Goal: Information Seeking & Learning: Learn about a topic

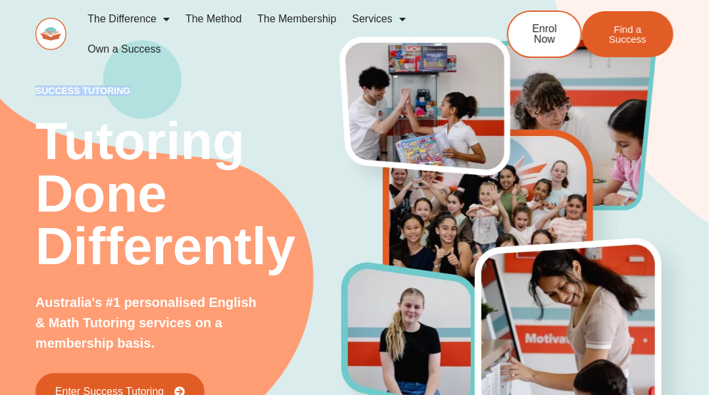
drag, startPoint x: 36, startPoint y: 90, endPoint x: 141, endPoint y: 89, distance: 104.6
click at [141, 89] on p "success tutoring" at bounding box center [189, 90] width 307 height 9
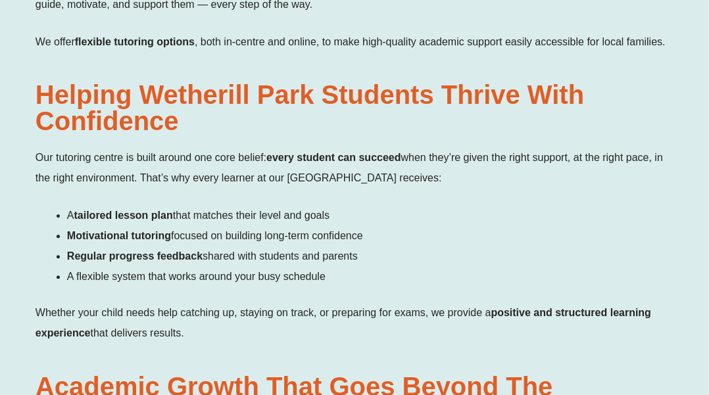
scroll to position [959, 0]
click at [119, 204] on div "Our tutoring centre is built around one core belief: every student can succeed …" at bounding box center [355, 245] width 638 height 196
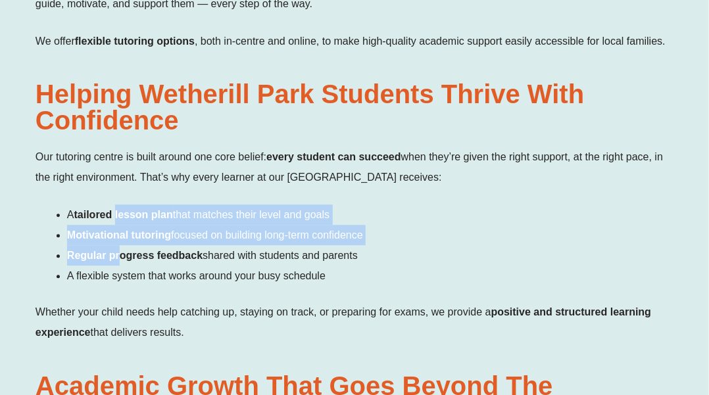
click at [119, 250] on b "Regular progress feedback" at bounding box center [135, 255] width 136 height 11
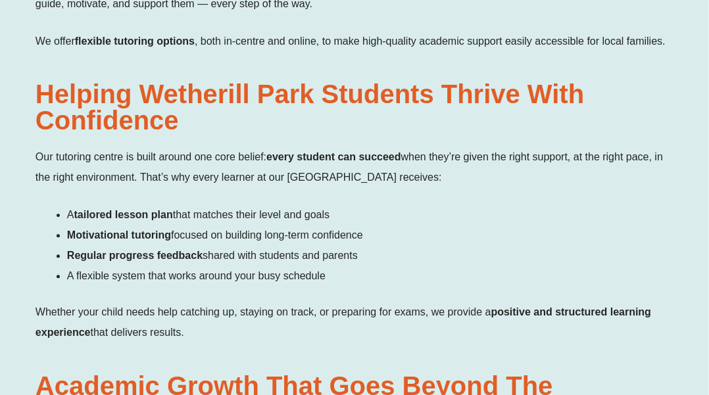
drag, startPoint x: 85, startPoint y: 170, endPoint x: 121, endPoint y: 226, distance: 67.2
click at [121, 226] on ul "A tailored lesson plan that matches their level and goals Motivational tutoring…" at bounding box center [370, 246] width 607 height 82
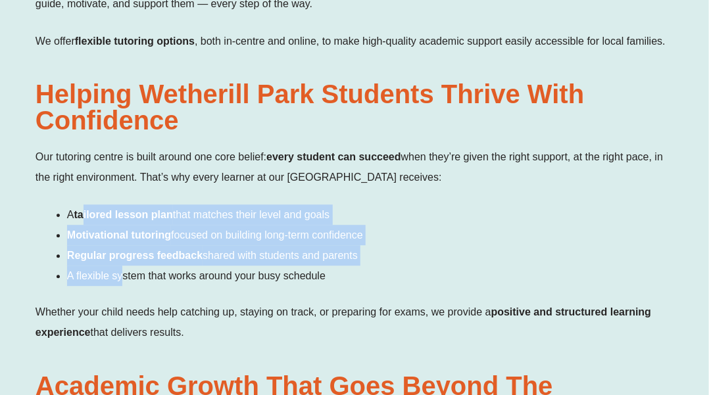
click at [121, 270] on span "A flexible system that works around your busy schedule" at bounding box center [196, 275] width 259 height 11
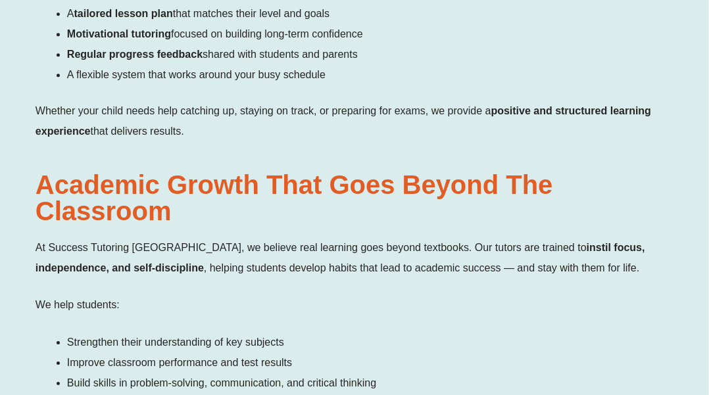
scroll to position [1082, 0]
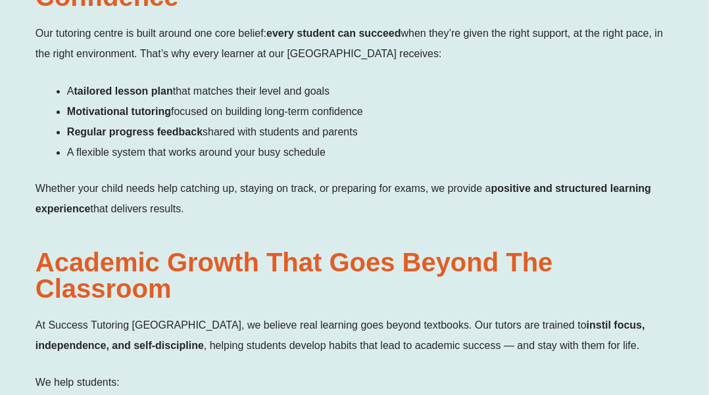
click at [109, 320] on b "instil focus, independence, and self-discipline" at bounding box center [341, 336] width 610 height 32
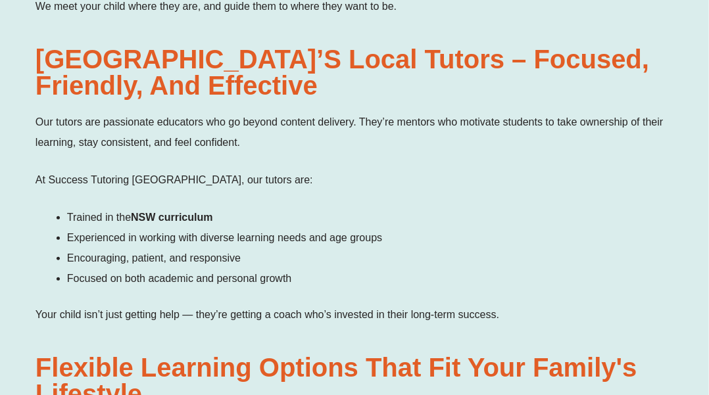
scroll to position [1590, 0]
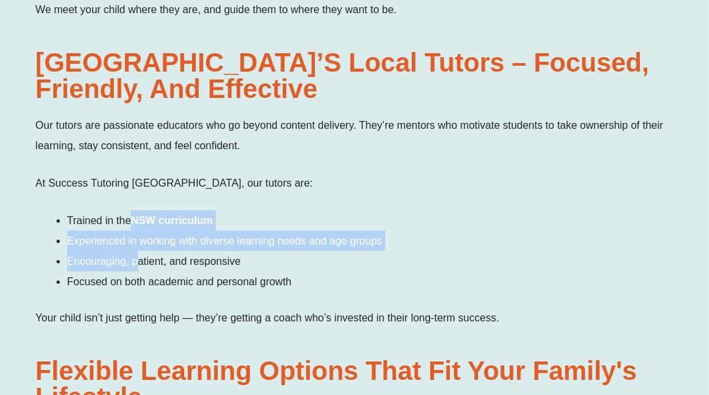
drag, startPoint x: 131, startPoint y: 142, endPoint x: 138, endPoint y: 217, distance: 75.3
click at [138, 217] on div "Our tutors are passionate educators who go beyond content delivery. They’re men…" at bounding box center [355, 221] width 638 height 212
click at [138, 251] on li "Encouraging, patient, and responsive" at bounding box center [370, 261] width 607 height 20
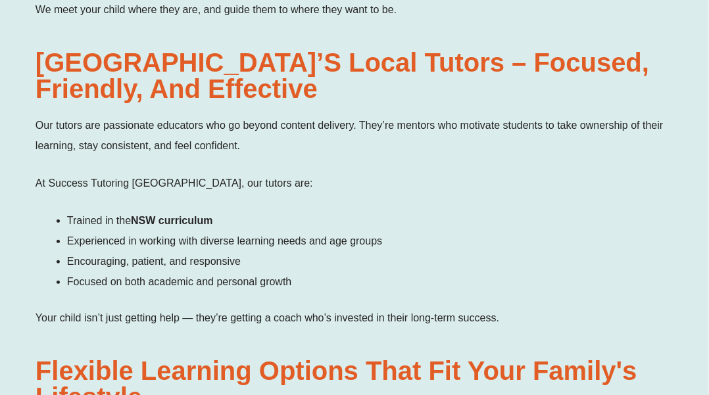
drag, startPoint x: 88, startPoint y: 182, endPoint x: 159, endPoint y: 224, distance: 82.6
click at [159, 224] on ul "Trained in the NSW curriculum Experienced in working with diverse learning need…" at bounding box center [370, 252] width 607 height 82
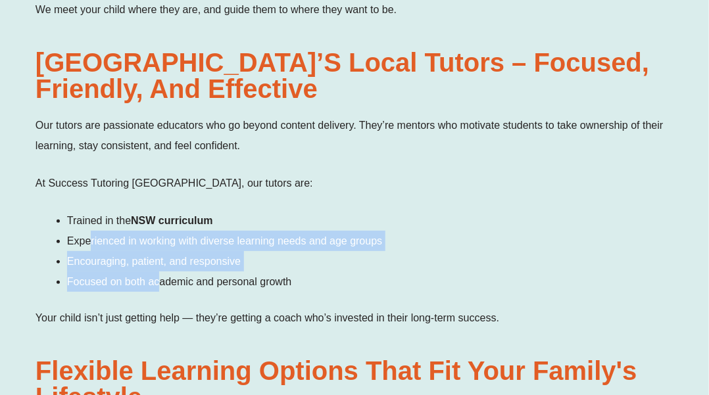
click at [159, 276] on span "Focused on both academic and personal growth" at bounding box center [179, 281] width 225 height 11
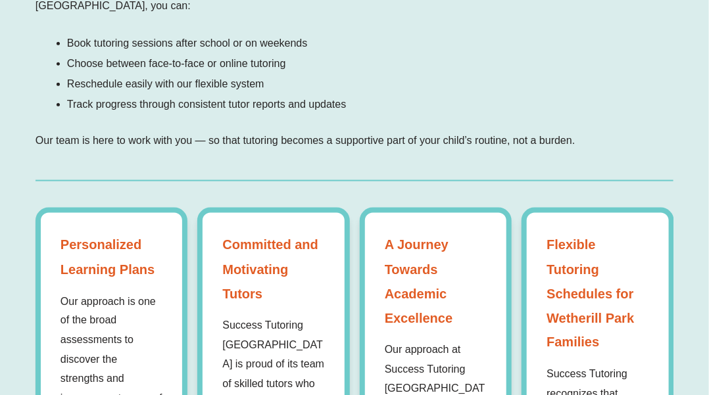
scroll to position [2041, 0]
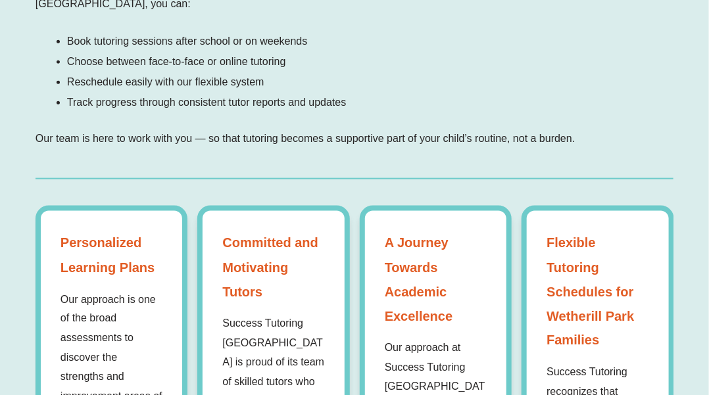
click at [344, 64] on div "We understand how busy life can get — which is why we’ve made tutoring simple, …" at bounding box center [355, 61] width 638 height 176
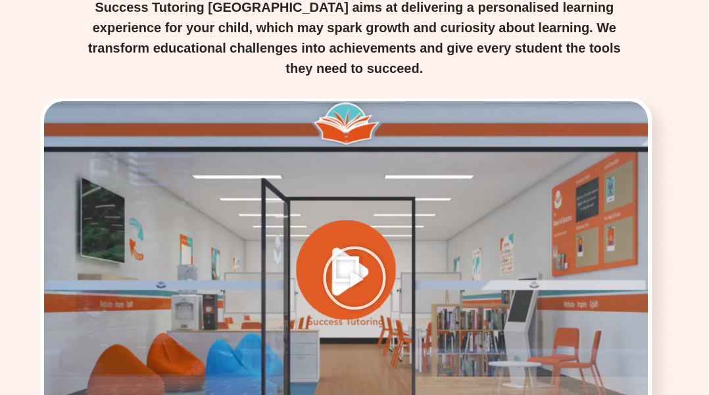
scroll to position [3012, 0]
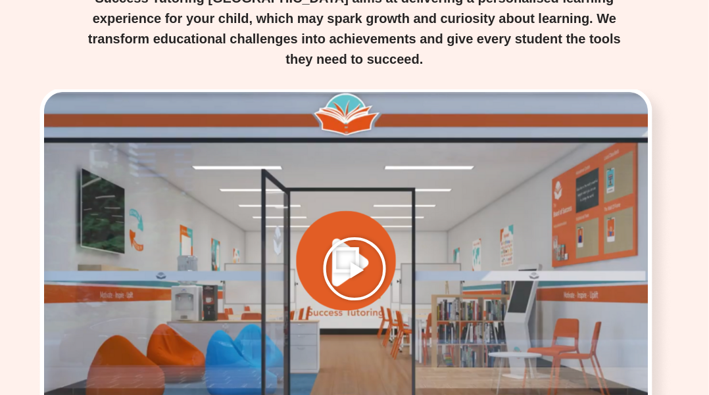
click at [347, 236] on icon "Play Video" at bounding box center [355, 269] width 66 height 66
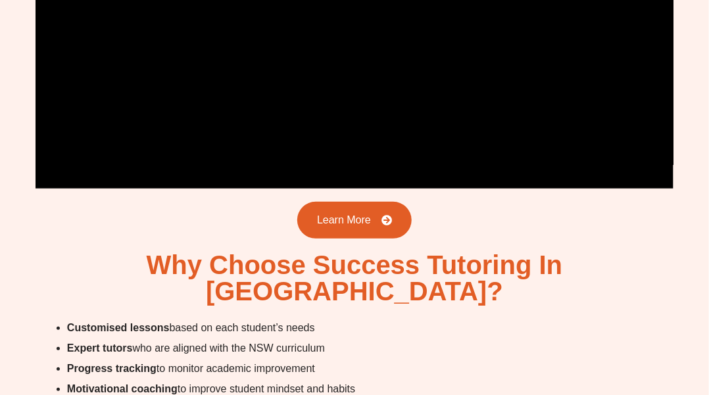
scroll to position [3279, 0]
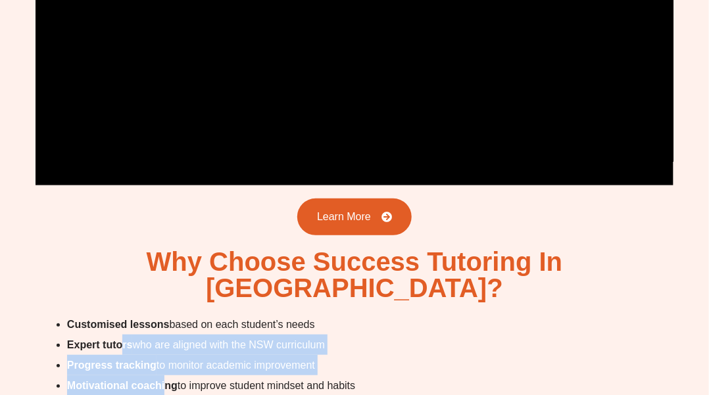
drag, startPoint x: 122, startPoint y: 209, endPoint x: 167, endPoint y: 249, distance: 61.0
click at [167, 314] on ul "Customised lessons based on each student’s needs Expert tutors who are aligned …" at bounding box center [370, 375] width 607 height 122
click at [167, 380] on b "Motivational coaching" at bounding box center [122, 385] width 111 height 11
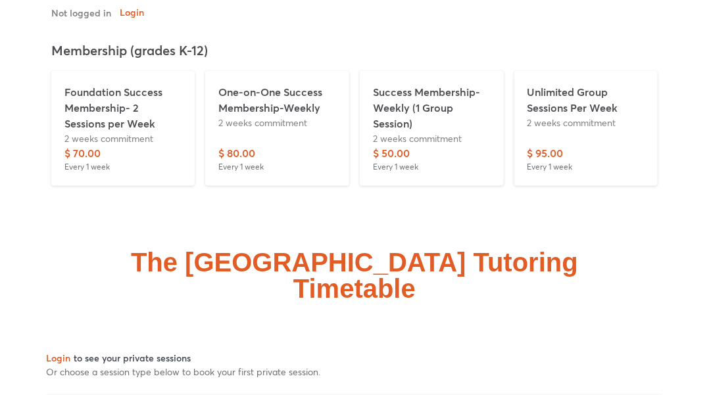
scroll to position [5230, 0]
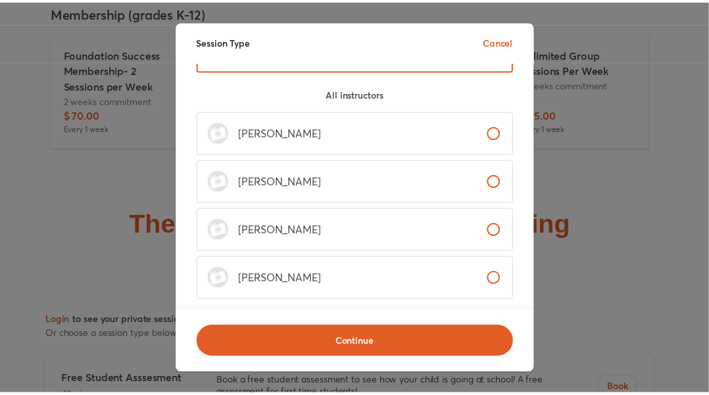
scroll to position [0, 0]
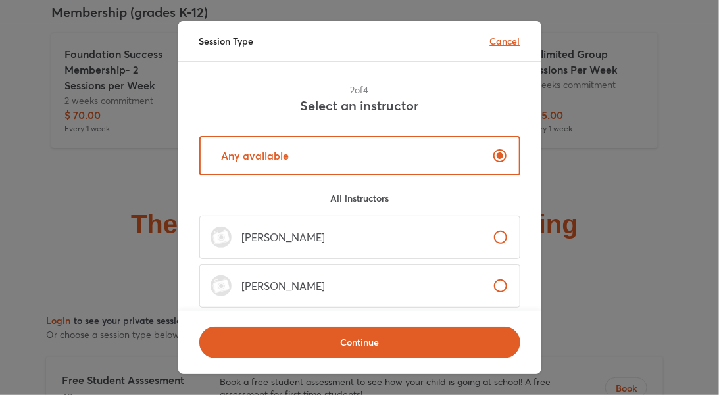
click at [502, 40] on p "Cancel" at bounding box center [505, 41] width 30 height 14
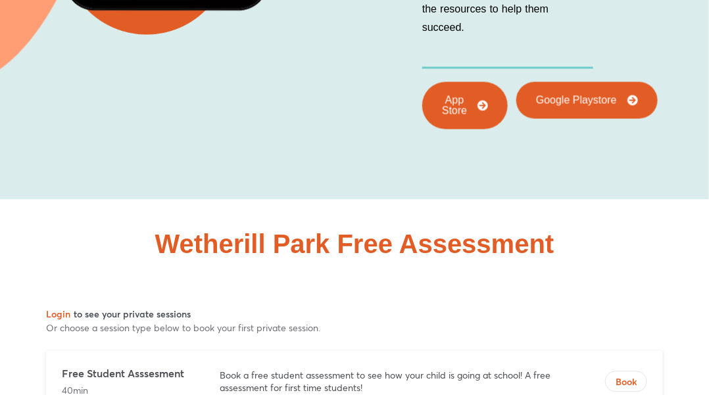
scroll to position [7038, 0]
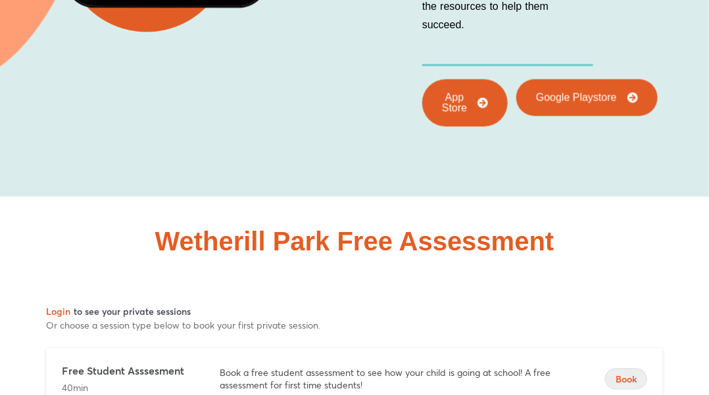
click at [624, 374] on span "Book" at bounding box center [626, 380] width 41 height 13
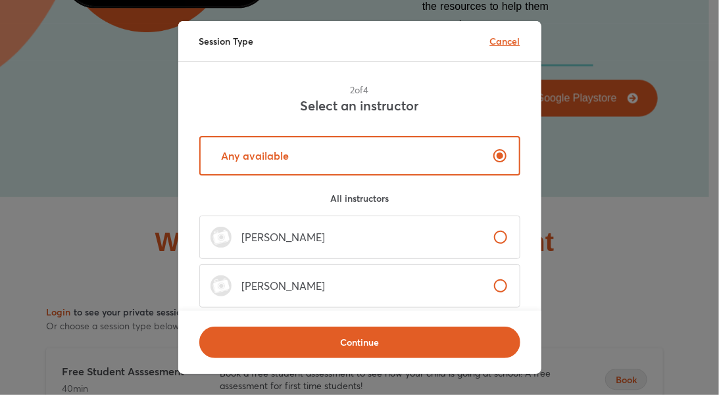
click at [492, 44] on p "Cancel" at bounding box center [505, 41] width 30 height 14
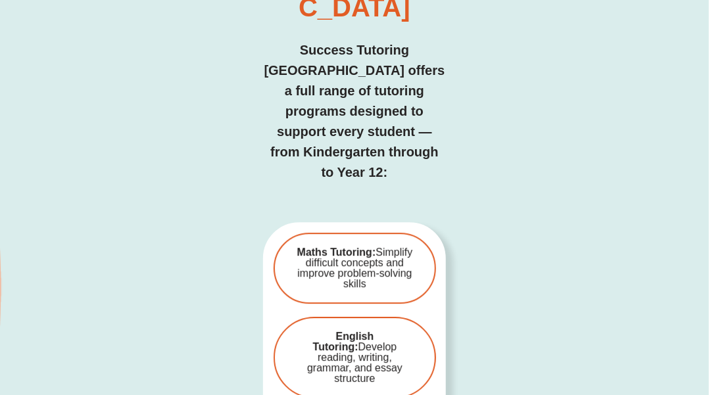
scroll to position [4224, 0]
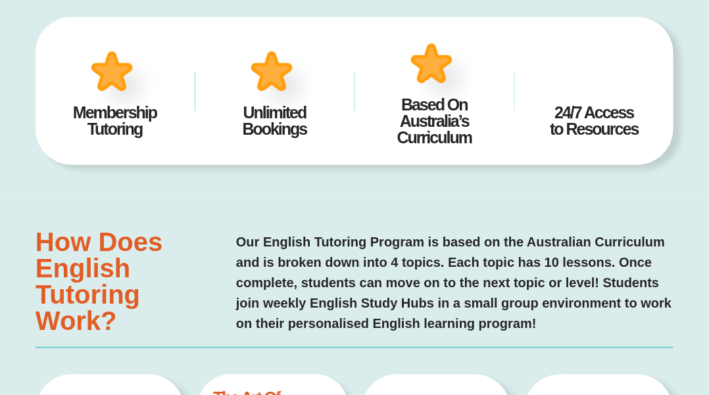
type input "*"
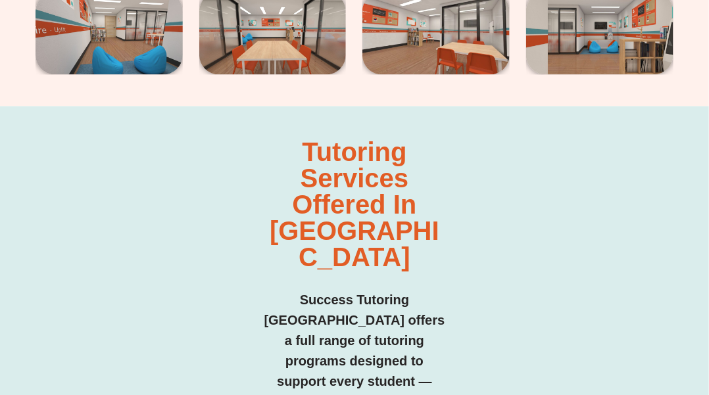
scroll to position [3828, 0]
